Goal: Transaction & Acquisition: Purchase product/service

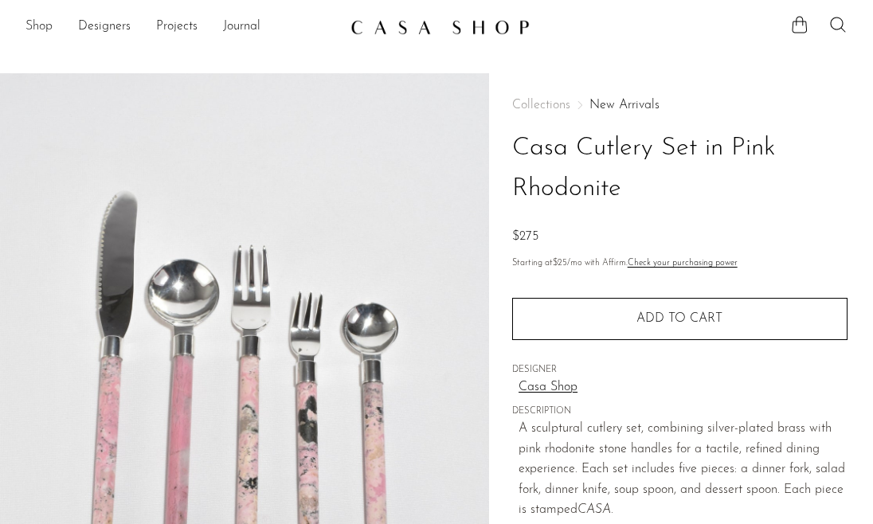
click at [35, 24] on link "Shop" at bounding box center [38, 27] width 27 height 21
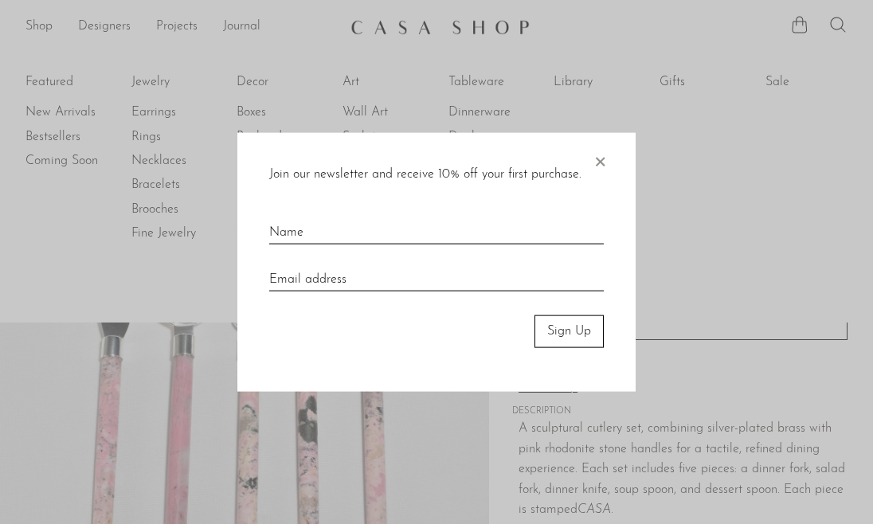
click at [595, 159] on span "×" at bounding box center [600, 158] width 16 height 51
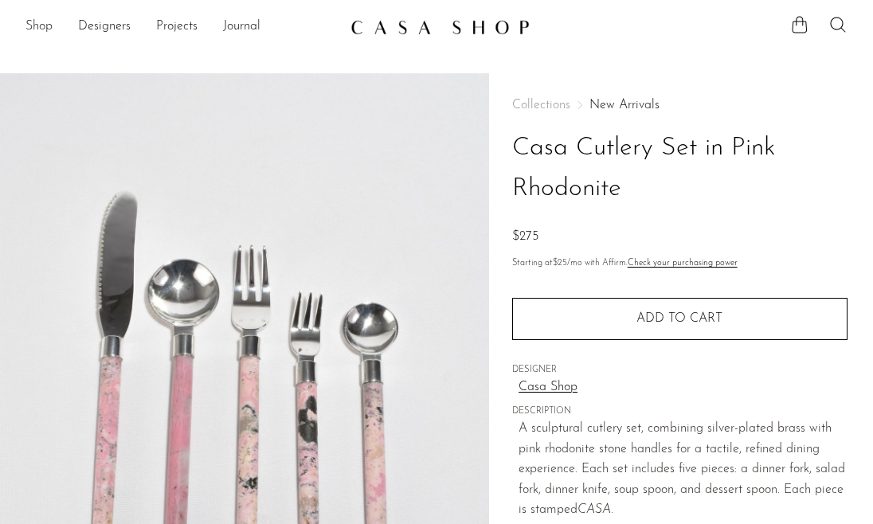
click at [46, 29] on link "Shop" at bounding box center [38, 27] width 27 height 21
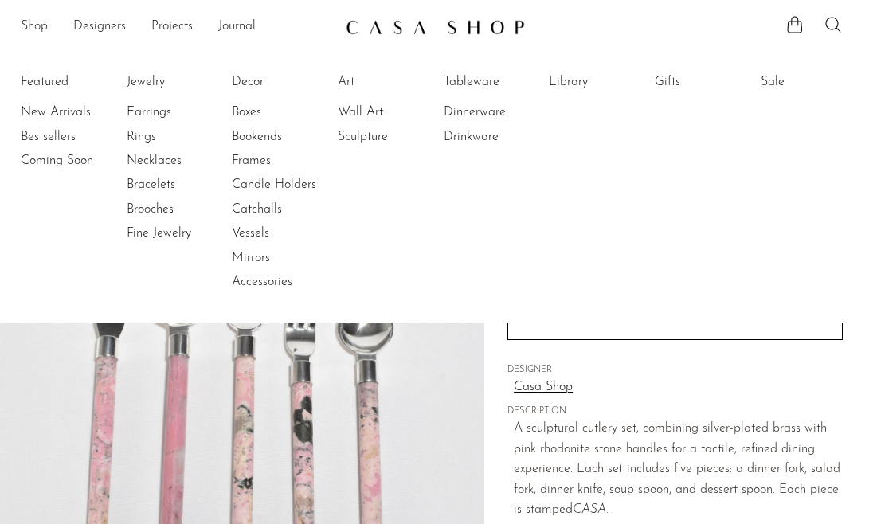
scroll to position [0, 6]
click at [484, 111] on link "Dinnerware" at bounding box center [502, 113] width 119 height 18
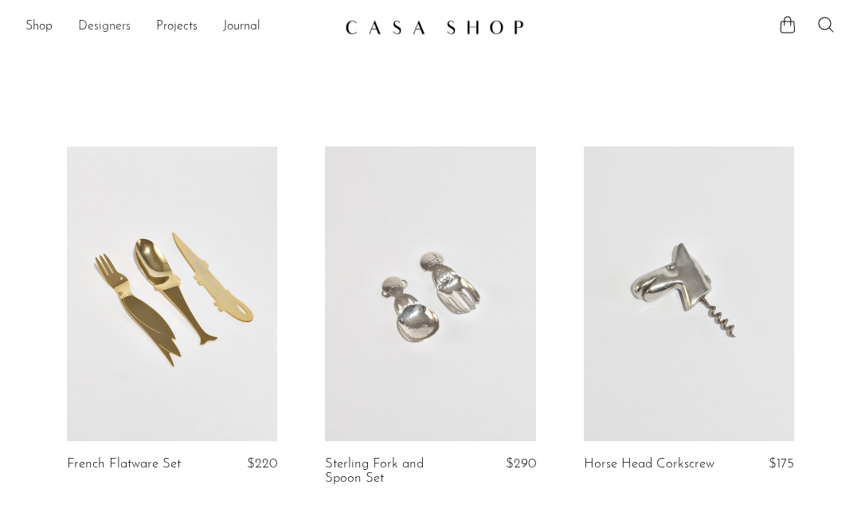
click at [107, 28] on link "Designers" at bounding box center [104, 27] width 53 height 21
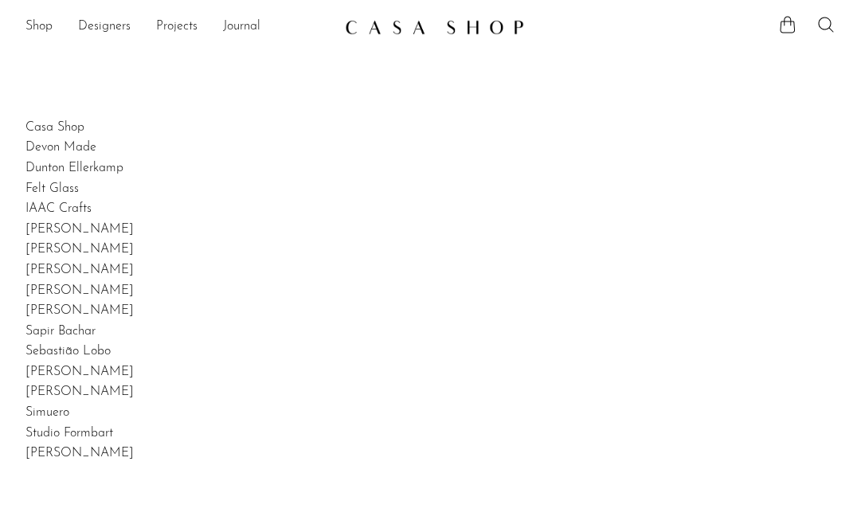
click at [43, 13] on div "Shop Featured New Arrivals Bestsellers Coming Soon Jewelry Jewelry All Earrings…" at bounding box center [430, 27] width 861 height 29
click at [41, 26] on link "Shop" at bounding box center [38, 27] width 27 height 21
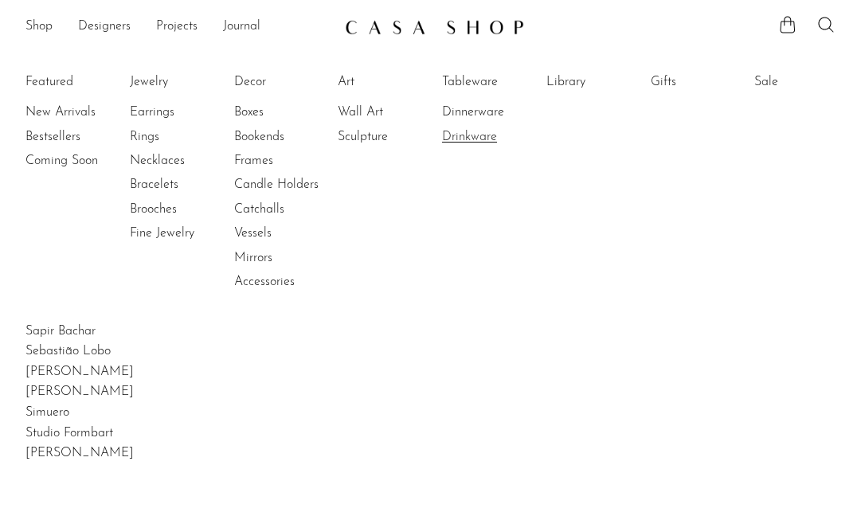
click at [475, 135] on link "Drinkware" at bounding box center [501, 137] width 119 height 18
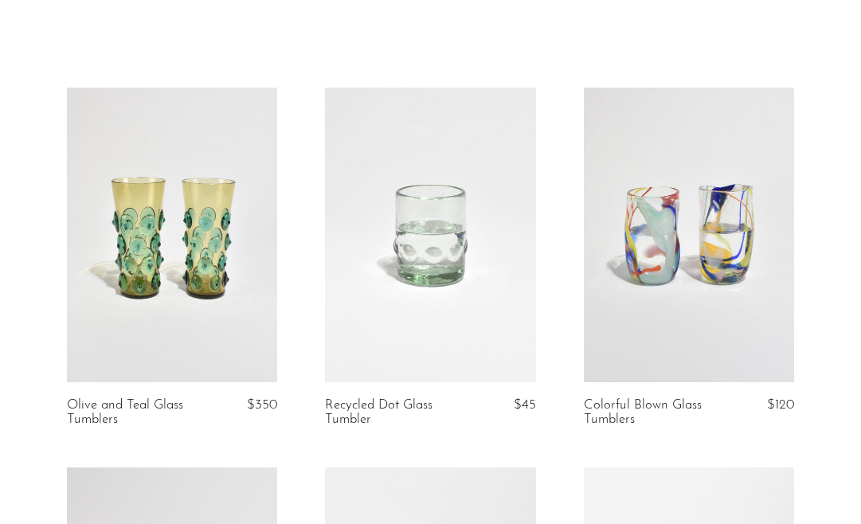
scroll to position [51, 0]
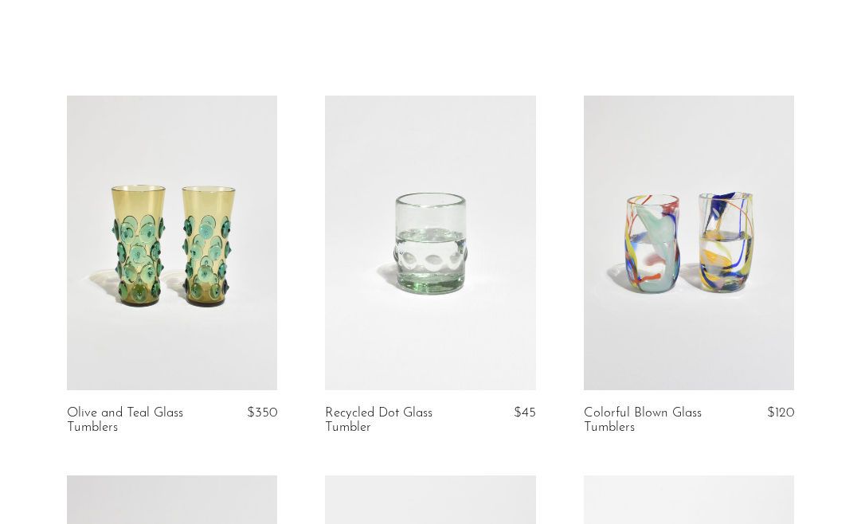
drag, startPoint x: 825, startPoint y: -43, endPoint x: 705, endPoint y: 276, distance: 341.2
click at [705, 276] on link at bounding box center [689, 243] width 210 height 295
